Goal: Task Accomplishment & Management: Complete application form

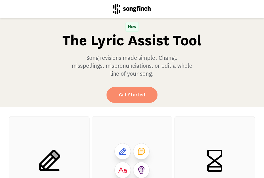
click at [137, 97] on link "Get Started" at bounding box center [132, 95] width 51 height 16
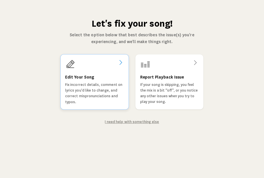
click at [105, 82] on p "Fix incorrect details, comment on lyrics you'd like to change, and correct misp…" at bounding box center [94, 93] width 59 height 23
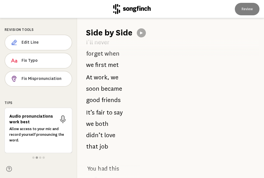
scroll to position [24, 0]
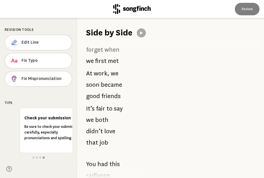
click at [95, 110] on p "It’s fair to say we both didn’t love that job" at bounding box center [105, 125] width 39 height 45
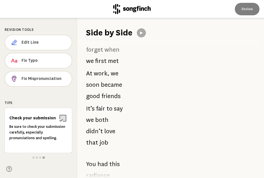
click at [90, 109] on span "It’s" at bounding box center [90, 108] width 9 height 11
click at [14, 44] on icon at bounding box center [14, 42] width 5 height 5
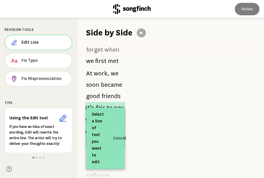
click at [112, 107] on p "It’s fair to say we both didn’t love that job" at bounding box center [105, 125] width 40 height 47
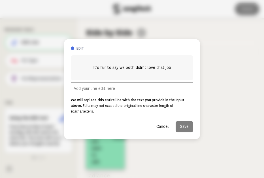
click at [101, 95] on input "text" at bounding box center [132, 88] width 122 height 12
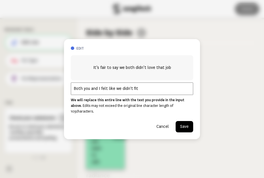
type input "Both you and I felt like we didn't fit"
click at [184, 125] on button "Save" at bounding box center [185, 126] width 18 height 11
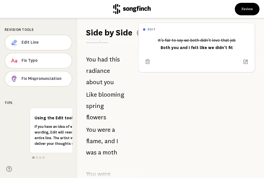
scroll to position [129, 0]
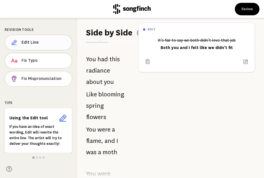
click at [34, 41] on span "Edit Line" at bounding box center [45, 43] width 46 height 6
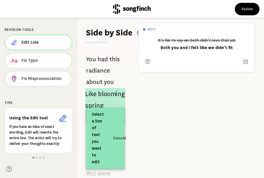
click at [98, 94] on p "Like blooming spring flowers" at bounding box center [105, 105] width 40 height 35
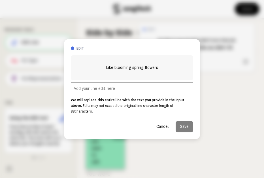
click at [98, 94] on input "text" at bounding box center [132, 88] width 122 height 12
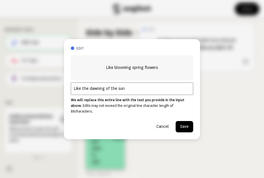
type input "Like the dawning of the sun"
click at [185, 124] on button "Save" at bounding box center [185, 126] width 18 height 11
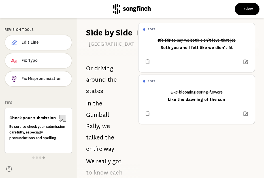
scroll to position [790, 0]
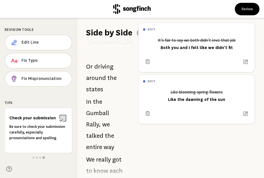
click at [101, 165] on span "know" at bounding box center [101, 170] width 15 height 11
click at [31, 43] on span "Edit Line" at bounding box center [45, 43] width 46 height 6
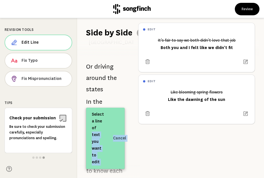
drag, startPoint x: 105, startPoint y: 124, endPoint x: 135, endPoint y: 111, distance: 33.3
click at [135, 111] on div "Revision Tools Edit Line Fix Typo Fix Mispronunciation Tips Check your submissi…" at bounding box center [132, 98] width 264 height 160
click at [131, 100] on div "I’ll never forget when we first met At work, we soon became good friends It’s f…" at bounding box center [105, 108] width 57 height 139
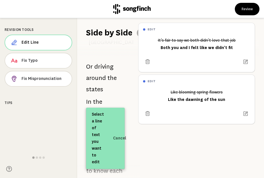
click at [85, 147] on div "I’ll never forget when we first met At work, we soon became good friends It’s f…" at bounding box center [105, 108] width 57 height 139
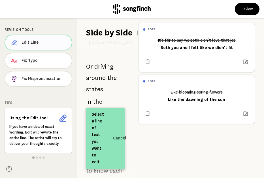
click at [29, 41] on span "Edit Line" at bounding box center [45, 43] width 46 height 6
click at [29, 41] on span "Edit Line" at bounding box center [44, 43] width 45 height 6
click at [40, 58] on span "Fix Typo" at bounding box center [45, 61] width 46 height 6
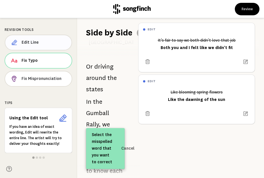
click at [35, 42] on span "Edit Line" at bounding box center [44, 43] width 45 height 6
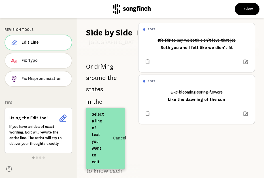
click at [152, 150] on div "edit It’s fair to say we both didn’t love that job Both you and I felt like we …" at bounding box center [199, 98] width 130 height 160
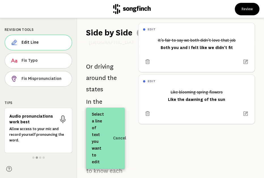
click at [103, 146] on span "Select a line of text you want to edit" at bounding box center [98, 138] width 12 height 54
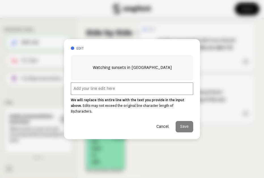
click at [162, 125] on button "Cancel" at bounding box center [163, 126] width 22 height 11
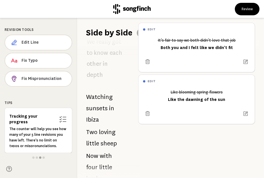
scroll to position [909, 0]
click at [108, 150] on span "with" at bounding box center [106, 155] width 12 height 11
click at [39, 44] on span "Edit Line" at bounding box center [45, 43] width 46 height 6
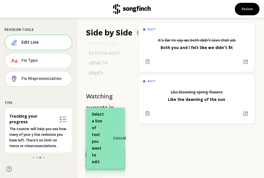
click at [111, 149] on span "with" at bounding box center [105, 155] width 13 height 12
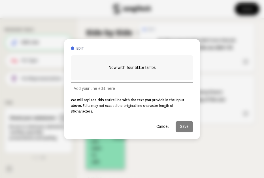
click at [105, 94] on input "text" at bounding box center [132, 88] width 122 height 12
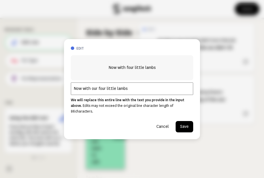
type input "Now with our four little lambs"
click at [180, 124] on button "Save" at bounding box center [185, 126] width 18 height 11
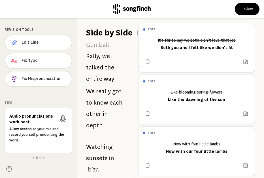
scroll to position [860, 0]
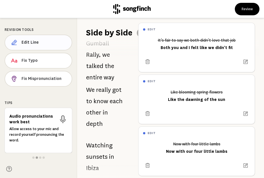
click at [41, 44] on span "Edit Line" at bounding box center [45, 43] width 46 height 6
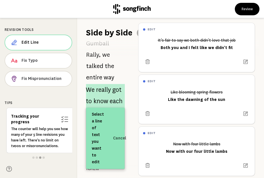
click at [98, 95] on span "know" at bounding box center [101, 100] width 15 height 11
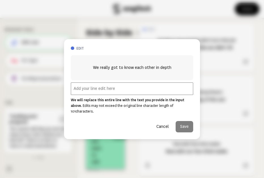
click at [98, 91] on input "text" at bounding box center [132, 88] width 122 height 12
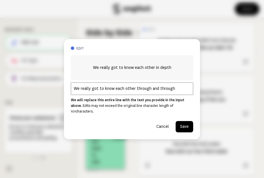
type input "We really got to know each other through and through"
click at [182, 123] on button "Save" at bounding box center [185, 126] width 18 height 11
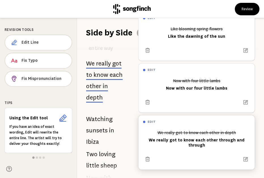
scroll to position [63, 0]
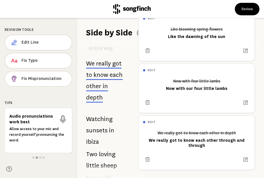
drag, startPoint x: 163, startPoint y: 117, endPoint x: 152, endPoint y: 61, distance: 57.0
click at [152, 61] on div "edit It’s fair to say we both didn’t love that job Both you and I felt like we …" at bounding box center [196, 65] width 117 height 210
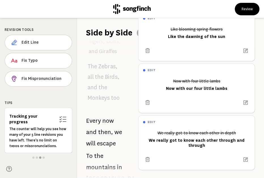
scroll to position [1554, 0]
click at [101, 173] on span "France" at bounding box center [115, 178] width 58 height 11
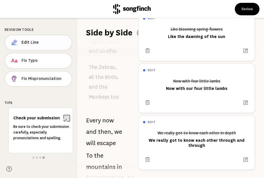
click at [48, 42] on span "Edit Line" at bounding box center [45, 43] width 46 height 6
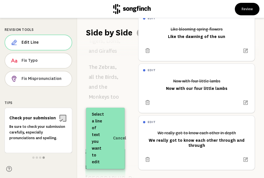
click at [93, 161] on span "mountains" at bounding box center [100, 167] width 31 height 12
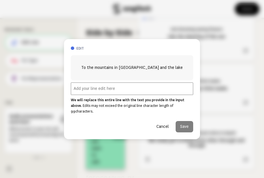
click at [93, 93] on input "text" at bounding box center [132, 88] width 122 height 12
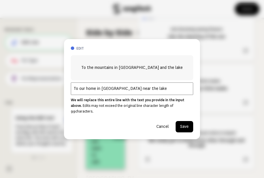
click at [116, 92] on input "To our home in Les Gets near the lake" at bounding box center [132, 88] width 122 height 12
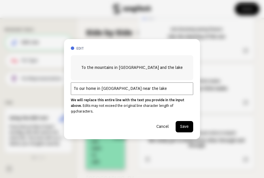
click at [156, 94] on input "To our home in Les Gets near the lake" at bounding box center [132, 88] width 122 height 12
type input "To our home in Les Gets near the lake"
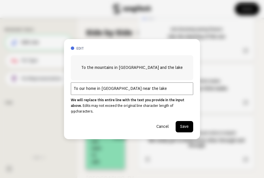
click at [183, 125] on button "Save" at bounding box center [185, 126] width 18 height 11
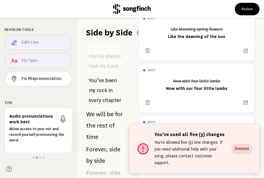
scroll to position [1897, 0]
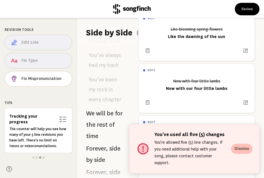
click at [242, 154] on button "Dismiss" at bounding box center [241, 149] width 21 height 10
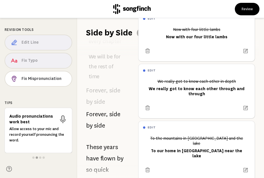
scroll to position [1241, 0]
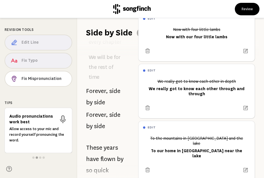
click at [45, 129] on p "Allow access to your mic and record yourself pronouncing the word." at bounding box center [38, 134] width 58 height 17
click at [42, 80] on span "Fix Mispronunciation" at bounding box center [45, 79] width 46 height 6
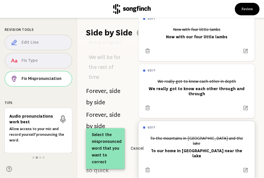
click at [197, 145] on div "To the mountains in France and the lake To our home in Les Gets near the lake" at bounding box center [196, 147] width 107 height 27
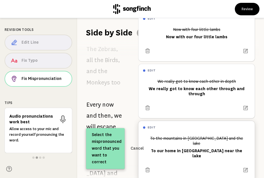
scroll to position [1583, 0]
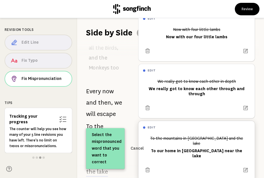
click at [197, 145] on div "To the mountains in France and the lake To our home in Les Gets near the lake" at bounding box center [196, 147] width 107 height 27
drag, startPoint x: 192, startPoint y: 145, endPoint x: 200, endPoint y: 145, distance: 7.4
click at [200, 145] on div "To the mountains in France and the lake To our home in Les Gets near the lake" at bounding box center [196, 147] width 107 height 27
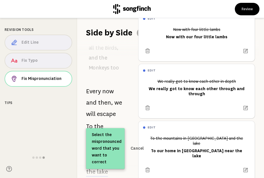
click at [101, 154] on span "Select the mispronounced word that you want to correct" at bounding box center [107, 148] width 30 height 34
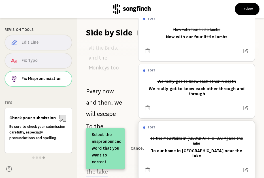
click at [190, 145] on div "To the mountains in France and the lake To our home in Les Gets near the lake" at bounding box center [196, 147] width 107 height 27
click at [248, 167] on icon at bounding box center [246, 170] width 6 height 6
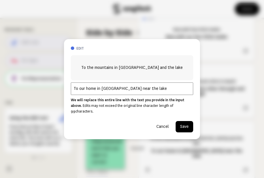
click at [165, 124] on button "Cancel" at bounding box center [163, 126] width 22 height 11
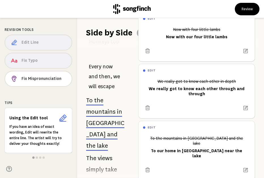
scroll to position [1609, 0]
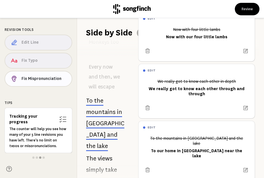
click at [44, 80] on span "Fix Mispronunciation" at bounding box center [45, 79] width 46 height 6
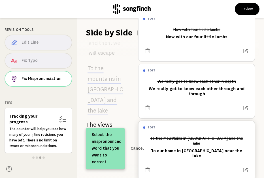
scroll to position [1643, 0]
click at [170, 135] on div "To the mountains in France and the lake To our home in Les Gets near the lake" at bounding box center [196, 147] width 107 height 27
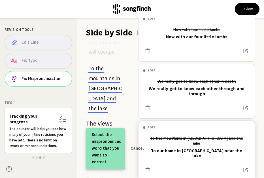
scroll to position [1583, 0]
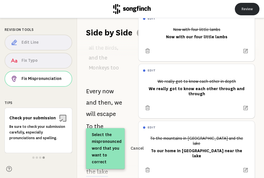
click at [242, 9] on button "Review" at bounding box center [247, 9] width 25 height 12
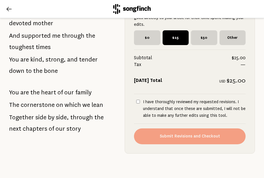
scroll to position [1149, 0]
click at [138, 103] on input "I have thoroughly reviewed my requested revisions. I understand that once these…" at bounding box center [138, 101] width 4 height 4
checkbox input "true"
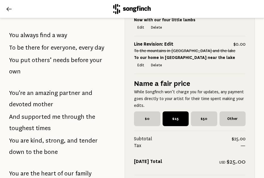
scroll to position [1067, 0]
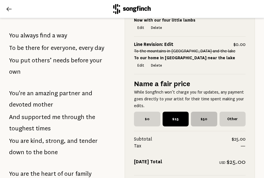
click at [208, 116] on span "$50" at bounding box center [204, 119] width 26 height 15
click at [195, 115] on input "$50" at bounding box center [193, 114] width 4 height 4
radio input "true"
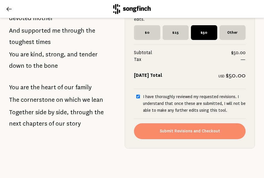
scroll to position [1154, 0]
click at [196, 128] on button "Submit Revisions and Checkout" at bounding box center [190, 131] width 112 height 16
